Goal: Task Accomplishment & Management: Use online tool/utility

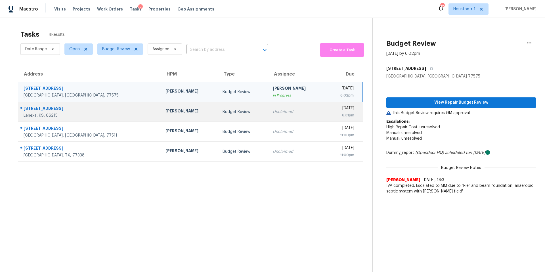
click at [218, 109] on td "Budget Review" at bounding box center [243, 112] width 50 height 20
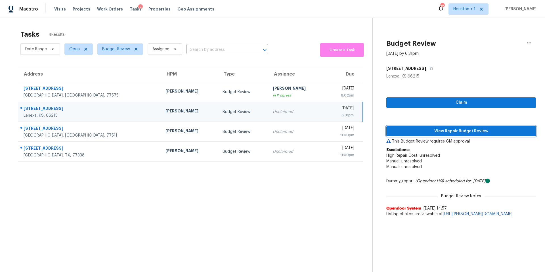
click at [425, 133] on span "View Repair Budget Review" at bounding box center [461, 131] width 140 height 7
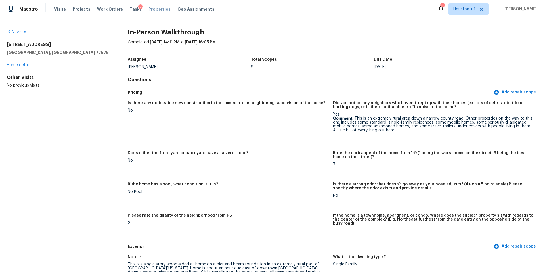
click at [156, 9] on span "Properties" at bounding box center [159, 9] width 22 height 6
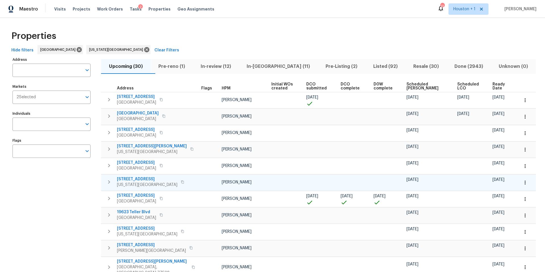
click at [140, 179] on span "[STREET_ADDRESS]" at bounding box center [147, 179] width 60 height 6
click at [171, 66] on span "Pre-reno (1)" at bounding box center [171, 66] width 35 height 8
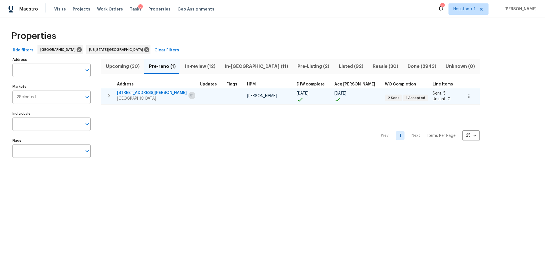
click at [190, 96] on icon "button" at bounding box center [191, 95] width 3 height 3
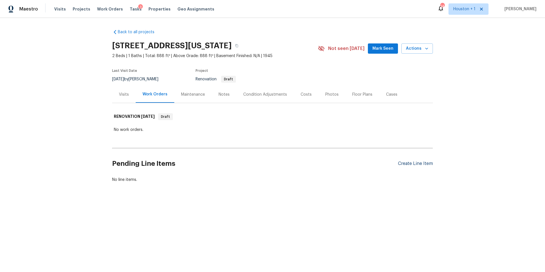
click at [423, 161] on div "Create Line Item" at bounding box center [415, 163] width 35 height 5
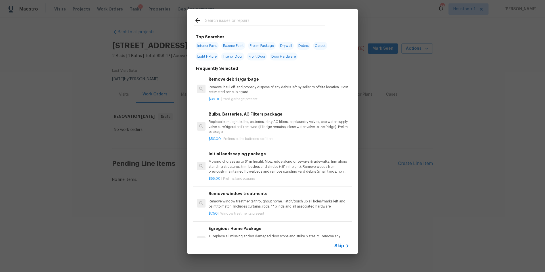
click at [226, 21] on input "text" at bounding box center [265, 21] width 120 height 9
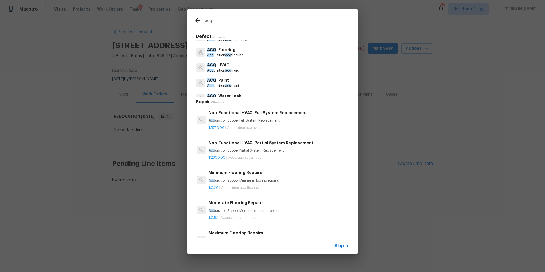
scroll to position [27, 0]
type input "acq"
click at [228, 80] on p "ACQ : Paint" at bounding box center [223, 80] width 32 height 6
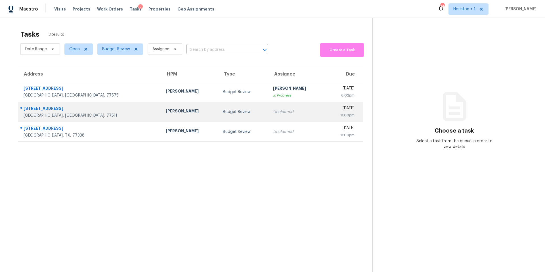
click at [84, 109] on div "[STREET_ADDRESS]" at bounding box center [90, 109] width 133 height 7
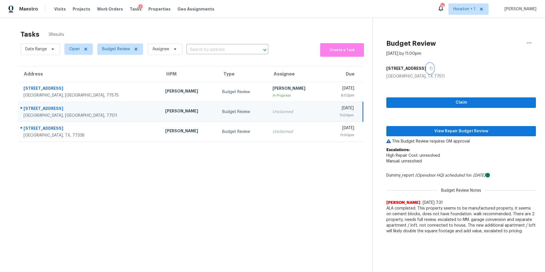
click at [429, 68] on icon "button" at bounding box center [430, 68] width 3 height 3
click at [427, 132] on span "View Repair Budget Review" at bounding box center [461, 131] width 140 height 7
